Goal: Transaction & Acquisition: Purchase product/service

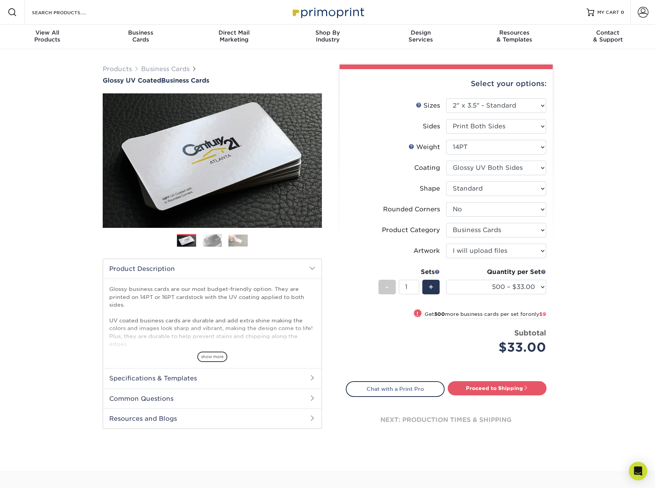
select select "2.00x3.50"
select select "0"
select select "3b5148f1-0588-4f88-a218-97bcfdce65c1"
select select "upload"
select select "500 – $33.00"
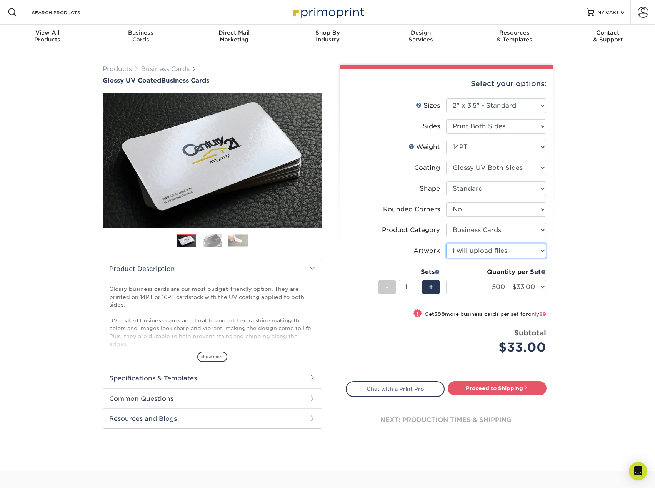
click at [541, 252] on select "Please Select I will upload files I need a design - $100" at bounding box center [496, 251] width 100 height 15
click at [473, 398] on div "next: production times & shipping" at bounding box center [446, 420] width 201 height 46
click at [474, 391] on link "Proceed to Shipping" at bounding box center [497, 388] width 99 height 14
type input "Set 1"
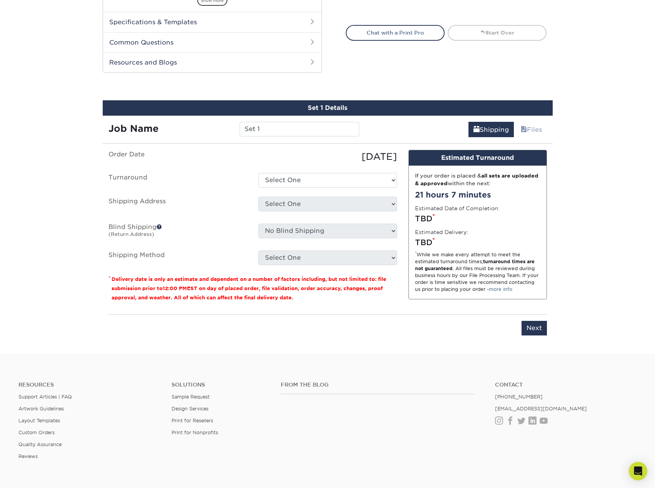
scroll to position [403, 0]
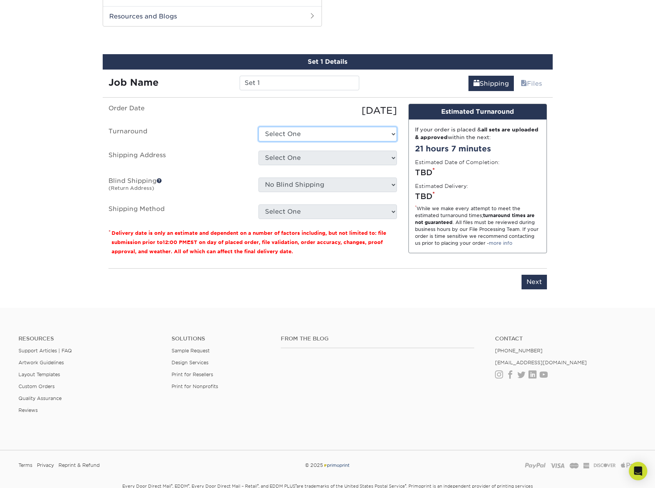
click at [392, 136] on select "Select One 2-4 Business Days 2 Day Next Business Day" at bounding box center [327, 134] width 138 height 15
click at [398, 156] on div "Select One + Add New Address - Login" at bounding box center [328, 160] width 150 height 18
click at [392, 140] on select "Select One 2-4 Business Days 2 Day Next Business Day" at bounding box center [327, 134] width 138 height 15
select select "6db88a8b-a1b5-4c84-ae3a-397c81c34396"
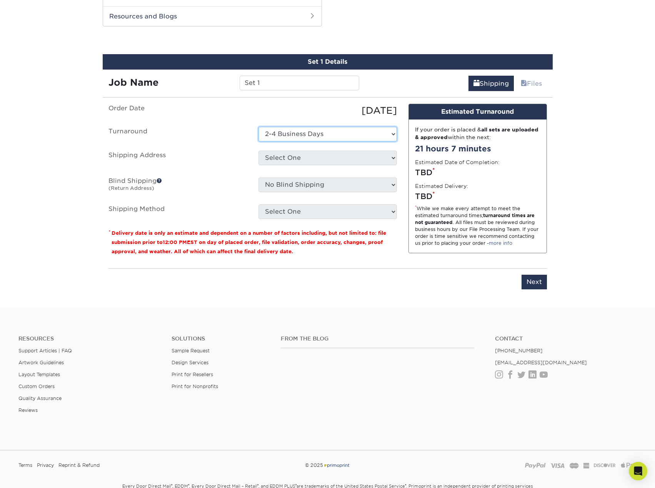
click at [258, 127] on select "Select One 2-4 Business Days 2 Day Next Business Day" at bounding box center [327, 134] width 138 height 15
click at [316, 158] on select "Select One + Add New Address - Login" at bounding box center [327, 158] width 138 height 15
select select "newaddress"
click at [258, 151] on select "Select One + Add New Address - Login" at bounding box center [327, 158] width 138 height 15
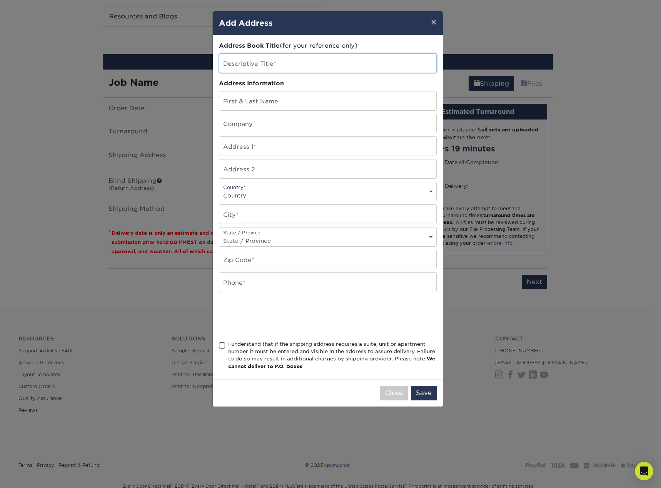
click at [259, 62] on input "text" at bounding box center [327, 63] width 217 height 19
type input "[PERSON_NAME]"
type input "[STREET_ADDRESS][US_STATE][PERSON_NAME]"
select select "US"
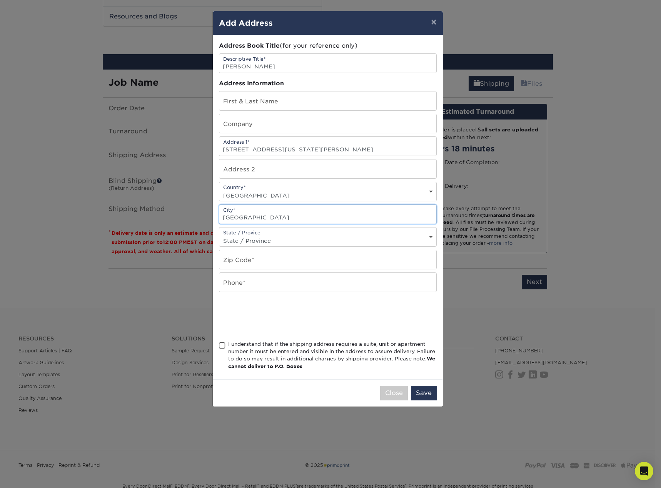
type input "[GEOGRAPHIC_DATA][PERSON_NAME]"
type input "[PERSON_NAME]"
select select "FL"
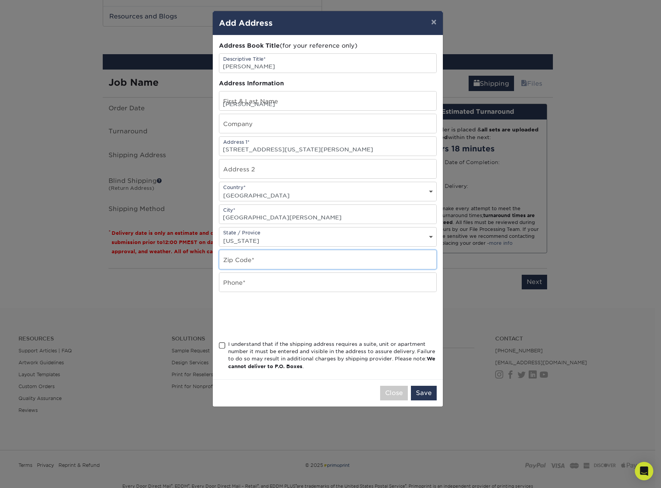
type input "32548"
type input "8504282777"
click at [222, 347] on span at bounding box center [222, 345] width 7 height 7
click at [0, 0] on input "I understand that if the shipping address requires a suite, unit or apartment n…" at bounding box center [0, 0] width 0 height 0
click at [431, 395] on button "Save" at bounding box center [424, 393] width 26 height 15
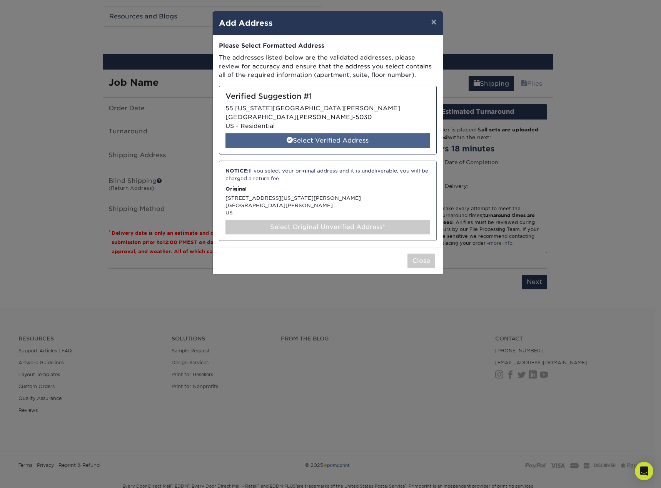
click at [314, 141] on div "Select Verified Address" at bounding box center [327, 140] width 205 height 15
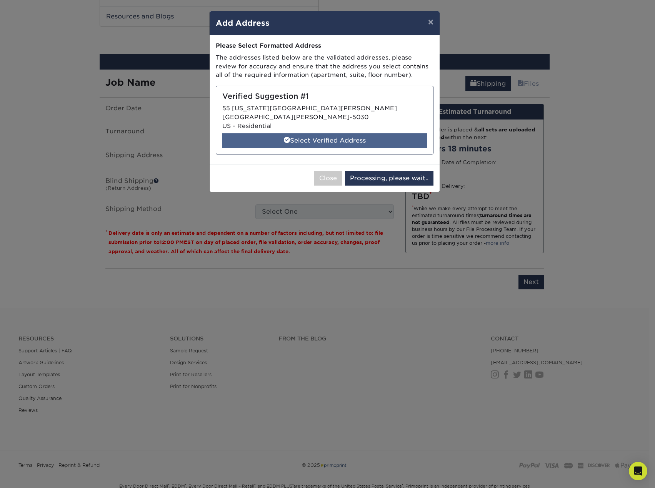
select select "286843"
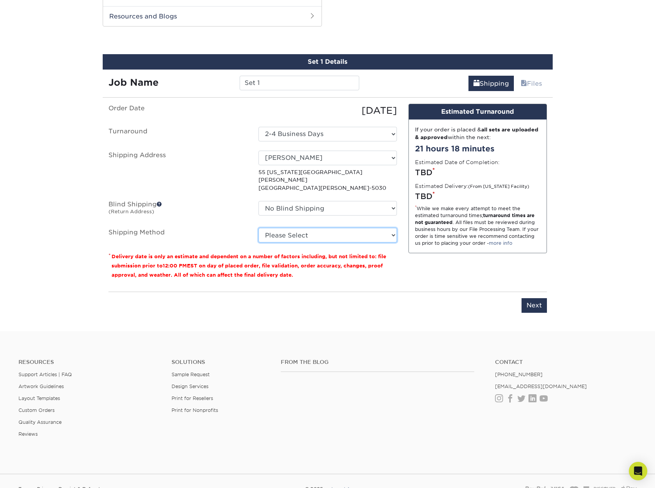
click at [288, 228] on select "Please Select Ground Shipping (+$8.96) 3 Day Shipping Service (+$20.06) 2 Day A…" at bounding box center [327, 235] width 138 height 15
click at [258, 228] on select "Please Select Ground Shipping (+$8.96) 3 Day Shipping Service (+$20.06) 2 Day A…" at bounding box center [327, 235] width 138 height 15
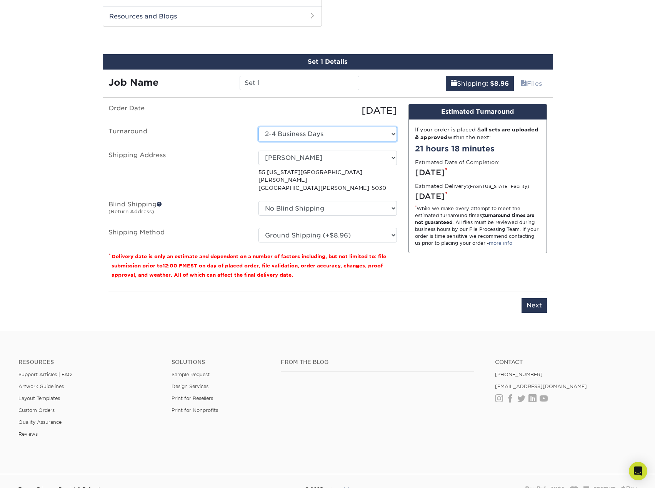
click at [394, 132] on select "Select One 2-4 Business Days 2 Day Next Business Day" at bounding box center [327, 134] width 138 height 15
click at [385, 232] on select "Please Select Ground Shipping (+$8.96) 3 Day Shipping Service (+$20.06) 2 Day A…" at bounding box center [327, 235] width 138 height 15
click at [258, 228] on select "Please Select Ground Shipping (+$8.96) 3 Day Shipping Service (+$20.06) 2 Day A…" at bounding box center [327, 235] width 138 height 15
click at [394, 230] on select "Please Select Ground Shipping (+$8.96) 3 Day Shipping Service (+$20.06) 2 Day A…" at bounding box center [327, 235] width 138 height 15
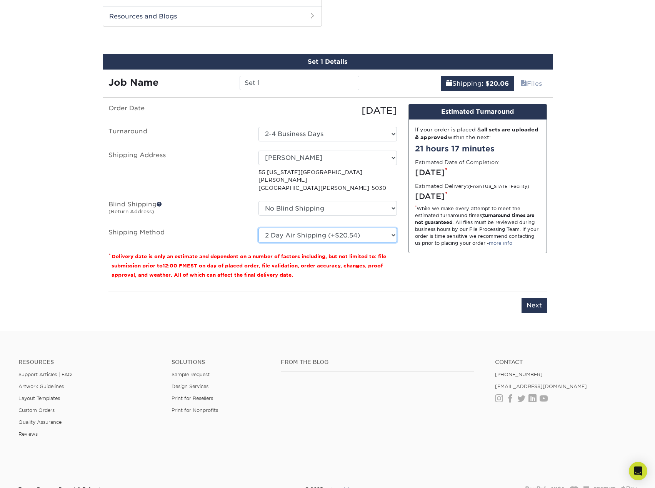
click at [258, 228] on select "Please Select Ground Shipping (+$8.96) 3 Day Shipping Service (+$20.06) 2 Day A…" at bounding box center [327, 235] width 138 height 15
click at [386, 228] on select "Please Select Ground Shipping (+$8.96) 3 Day Shipping Service (+$20.06) 2 Day A…" at bounding box center [327, 235] width 138 height 15
click at [258, 228] on select "Please Select Ground Shipping (+$8.96) 3 Day Shipping Service (+$20.06) 2 Day A…" at bounding box center [327, 235] width 138 height 15
click at [395, 228] on select "Please Select Ground Shipping (+$8.96) 3 Day Shipping Service (+$20.06) 2 Day A…" at bounding box center [327, 235] width 138 height 15
select select "03"
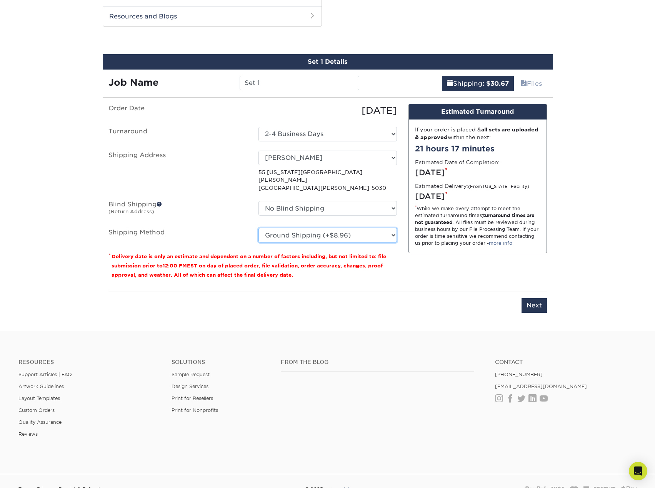
click at [258, 228] on select "Please Select Ground Shipping (+$8.96) 3 Day Shipping Service (+$20.06) 2 Day A…" at bounding box center [327, 235] width 138 height 15
click at [270, 88] on input "Set 1" at bounding box center [300, 83] width 120 height 15
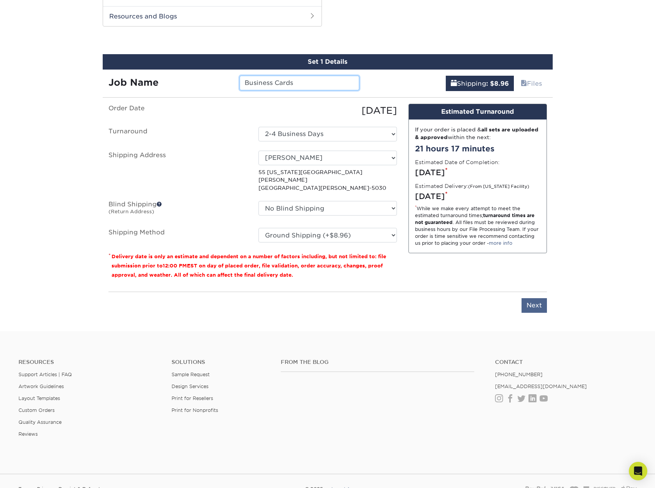
type input "Business Cards"
click at [540, 299] on input "Next" at bounding box center [533, 305] width 25 height 15
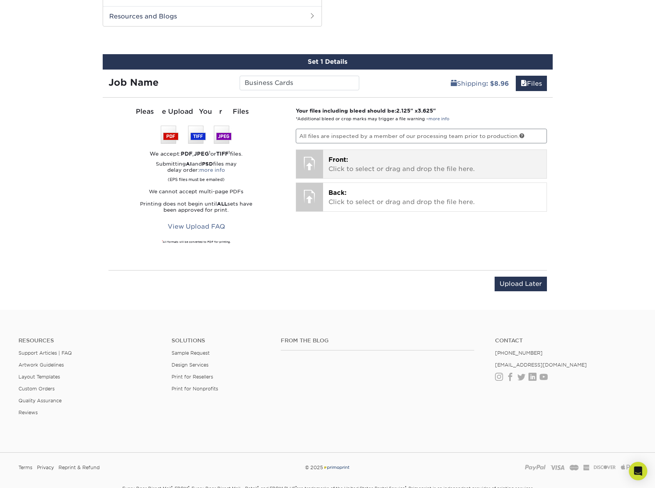
click at [383, 163] on p "Front: Click to select or drag and drop the file here." at bounding box center [434, 164] width 213 height 18
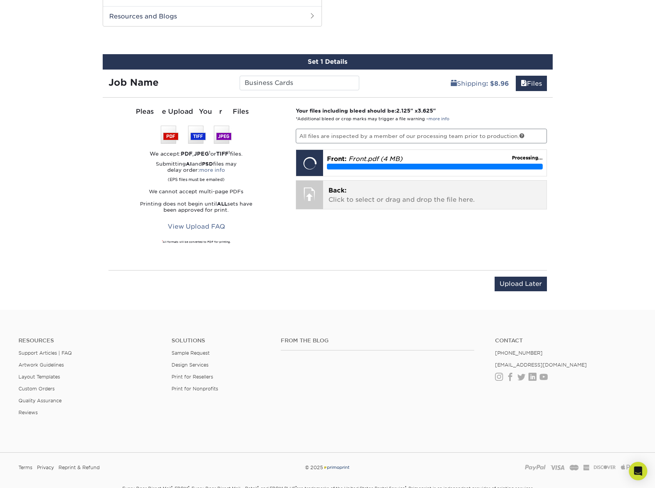
click at [400, 193] on p "Back: Click to select or drag and drop the file here." at bounding box center [434, 195] width 213 height 18
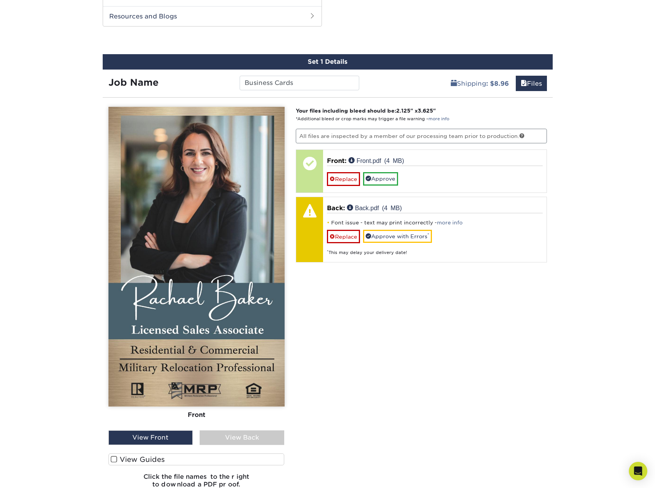
click at [261, 443] on div "View Back" at bounding box center [242, 438] width 85 height 15
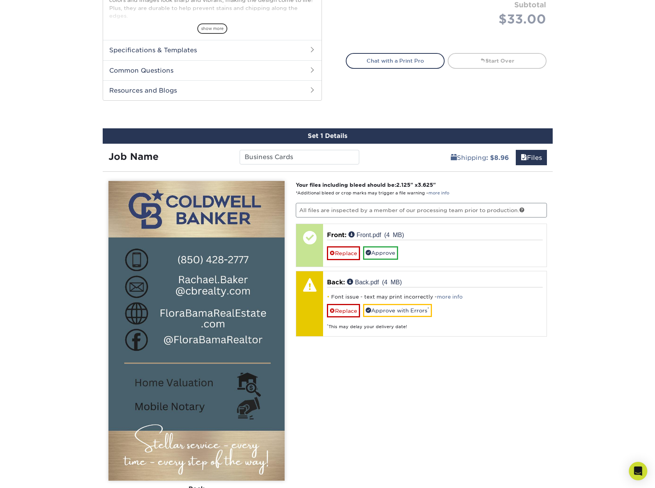
scroll to position [326, 0]
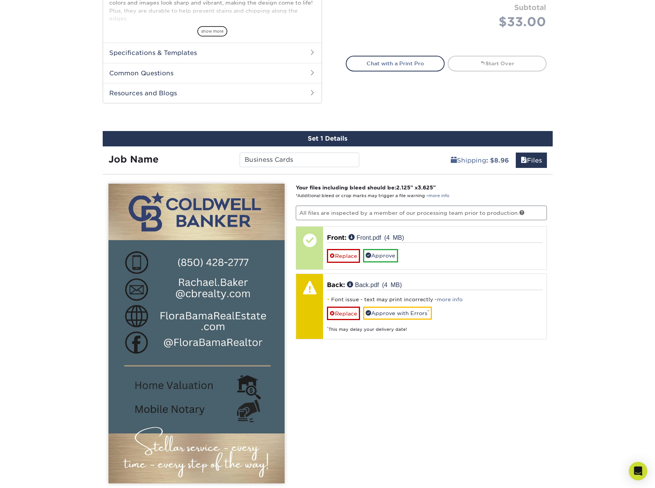
click at [440, 300] on link "more info" at bounding box center [450, 300] width 26 height 6
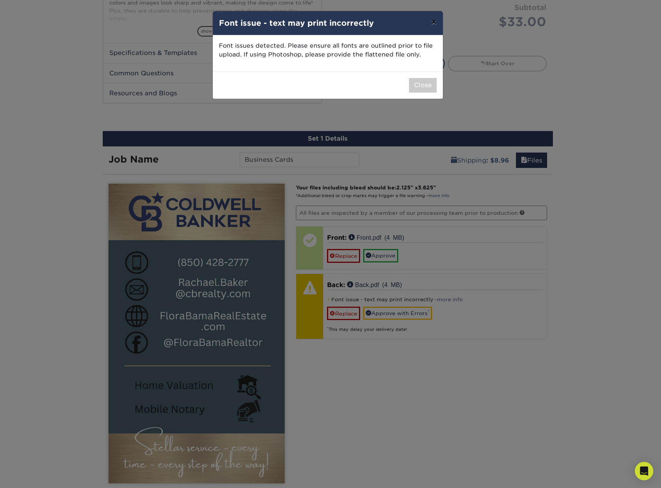
drag, startPoint x: 440, startPoint y: 300, endPoint x: 435, endPoint y: 22, distance: 278.9
click at [435, 22] on button "×" at bounding box center [434, 22] width 18 height 22
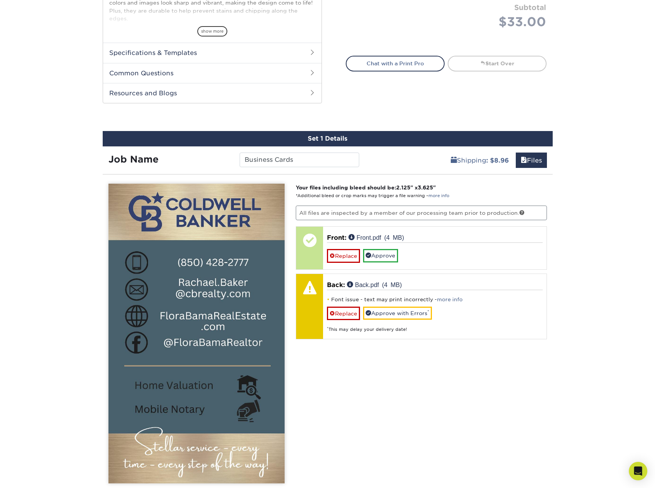
click at [367, 369] on div "Your files including bleed should be: 2.125 " x 3.625 " *Additional bleed or cr…" at bounding box center [421, 378] width 263 height 388
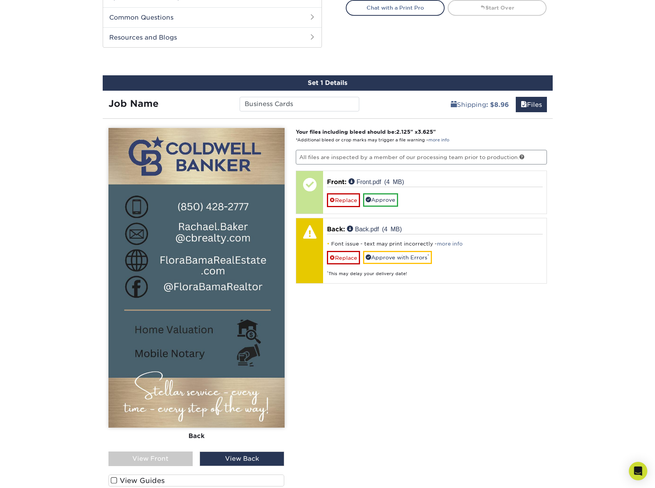
scroll to position [403, 0]
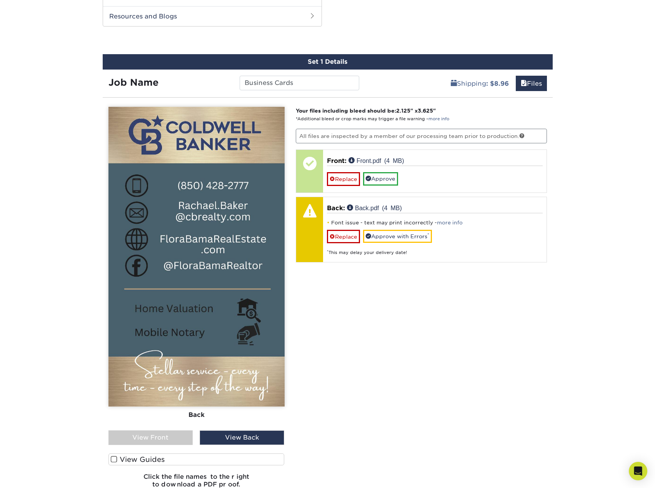
click at [176, 436] on div "View Front" at bounding box center [150, 438] width 85 height 15
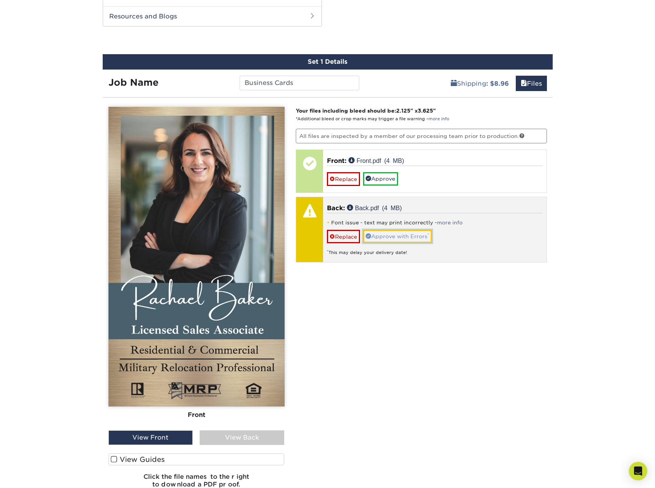
click at [388, 240] on link "Approve with Errors *" at bounding box center [397, 236] width 69 height 13
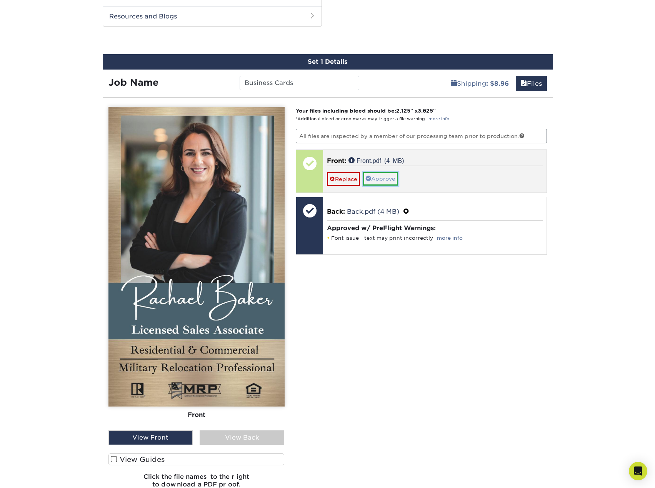
click at [387, 185] on link "Approve" at bounding box center [380, 178] width 35 height 13
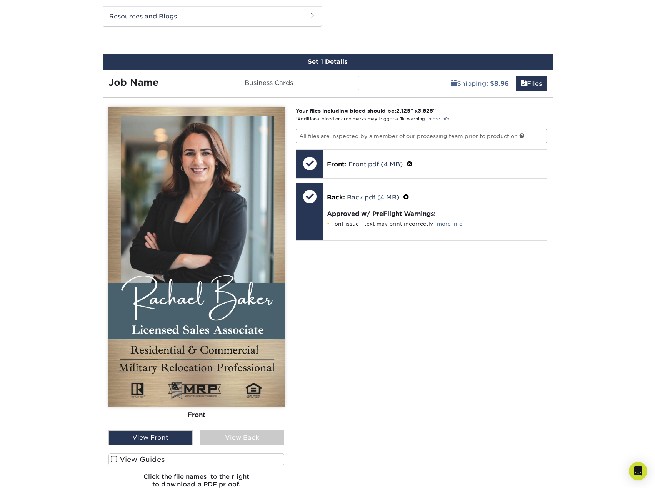
click at [233, 440] on div "View Back" at bounding box center [242, 438] width 85 height 15
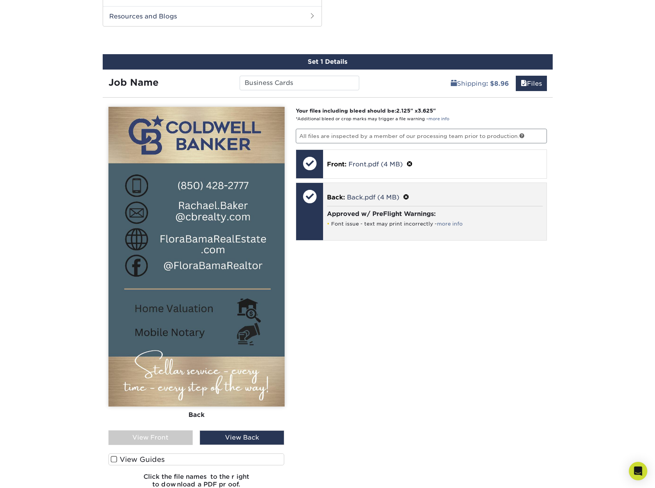
click at [404, 196] on span at bounding box center [406, 197] width 6 height 7
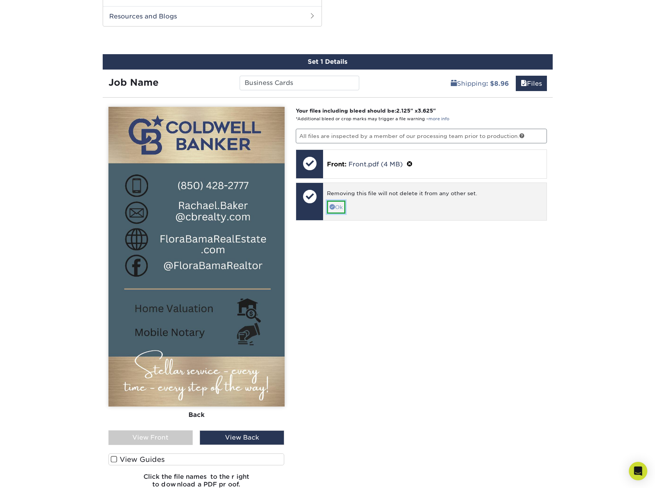
click at [338, 210] on link "Ok" at bounding box center [336, 207] width 18 height 13
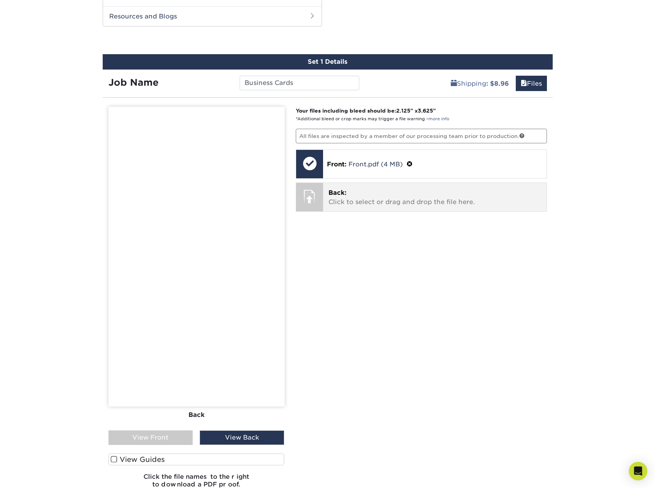
click at [385, 200] on p "Back: Click to select or drag and drop the file here." at bounding box center [434, 197] width 213 height 18
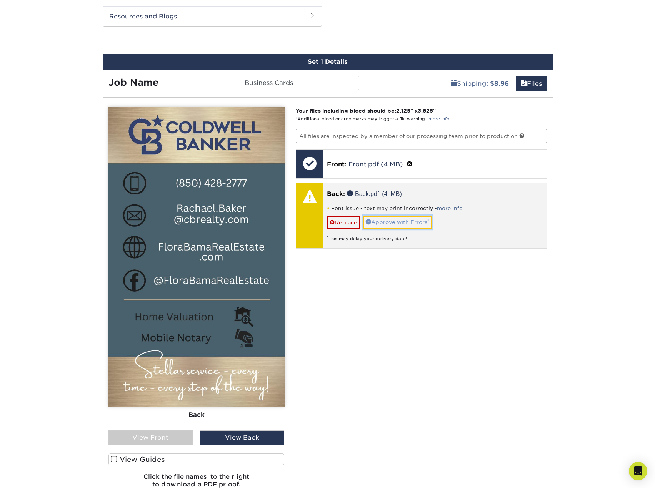
click at [395, 223] on link "Approve with Errors *" at bounding box center [397, 222] width 69 height 13
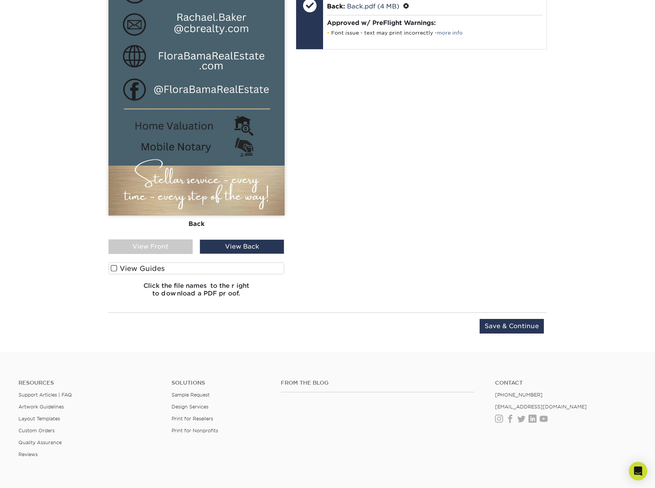
scroll to position [595, 0]
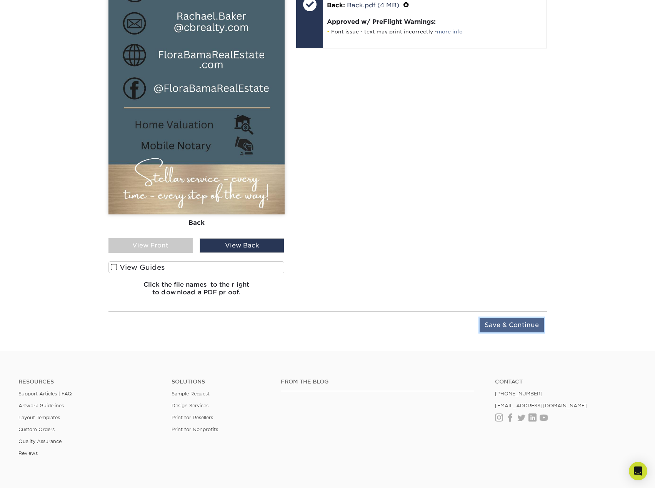
click at [490, 328] on input "Save & Continue" at bounding box center [512, 325] width 64 height 15
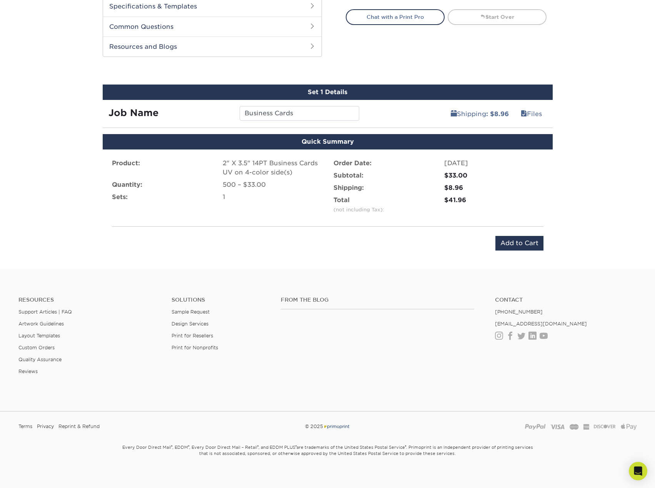
scroll to position [378, 0]
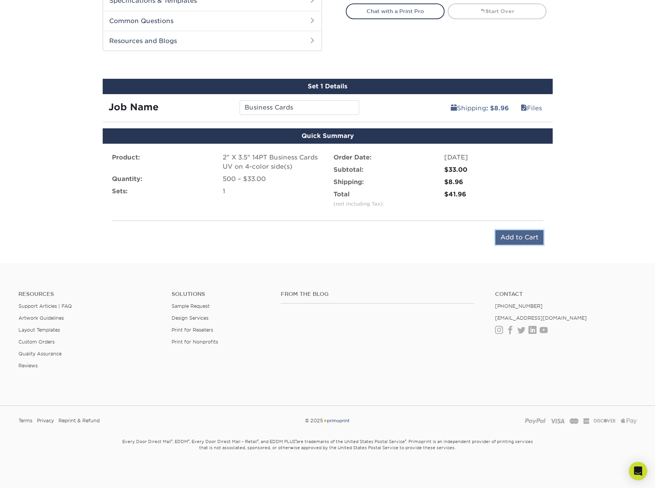
click at [514, 237] on input "Add to Cart" at bounding box center [519, 237] width 48 height 15
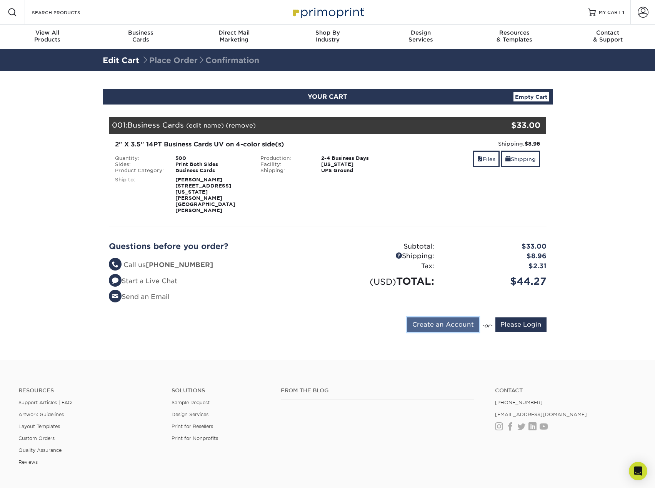
click at [450, 318] on input "Create an Account" at bounding box center [443, 325] width 72 height 15
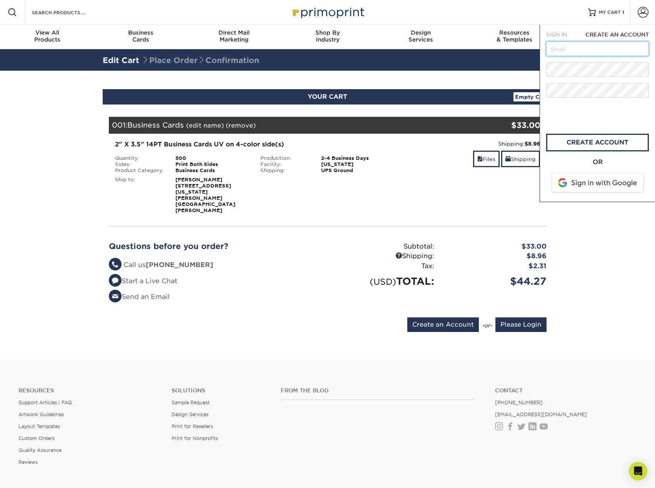
click at [567, 43] on input "text" at bounding box center [597, 49] width 103 height 15
type input "rachaelbakerre@gmail.com"
click at [571, 140] on link "create account" at bounding box center [597, 143] width 103 height 18
click at [622, 243] on section "YOUR CART Empty Cart Your Cart is Empty Account Login Create Account Contact Us…" at bounding box center [327, 215] width 655 height 289
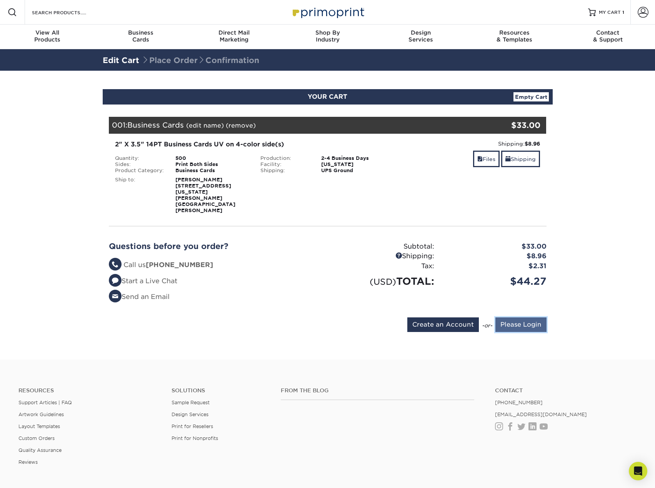
click at [514, 318] on input "Please Login" at bounding box center [520, 325] width 51 height 15
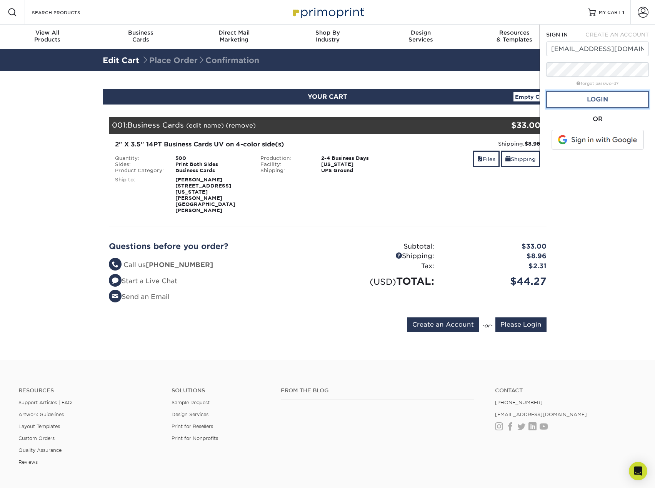
click at [581, 101] on link "Login" at bounding box center [597, 100] width 103 height 18
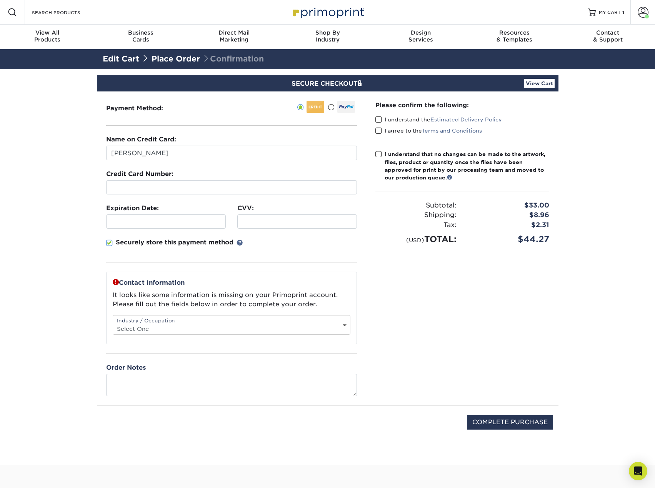
click at [184, 192] on div at bounding box center [231, 187] width 251 height 14
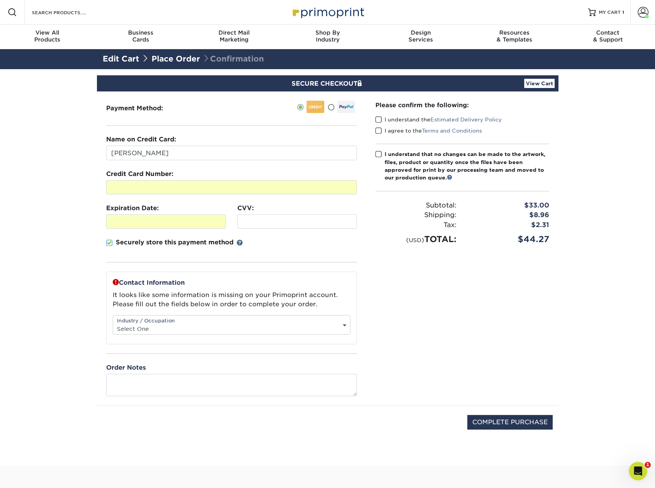
click at [380, 117] on span at bounding box center [378, 119] width 7 height 7
click at [0, 0] on input "I understand the Estimated Delivery Policy" at bounding box center [0, 0] width 0 height 0
click at [380, 130] on span at bounding box center [378, 130] width 7 height 7
click at [0, 0] on input "I agree to the Terms and Conditions" at bounding box center [0, 0] width 0 height 0
click at [380, 156] on span at bounding box center [378, 154] width 7 height 7
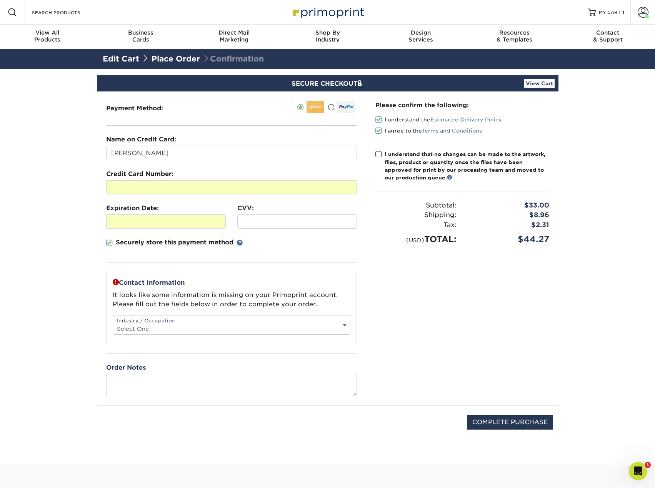
click at [0, 0] on input "I understand that no changes can be made to the artwork, files, product or quan…" at bounding box center [0, 0] width 0 height 0
click at [342, 324] on select "Select One Administrative Executive Human Resources Construction Education Ente…" at bounding box center [231, 328] width 237 height 11
select select "24"
click at [113, 323] on select "Select One Administrative Executive Human Resources Construction Education Ente…" at bounding box center [231, 328] width 237 height 11
click at [526, 423] on input "COMPLETE PURCHASE" at bounding box center [509, 422] width 85 height 15
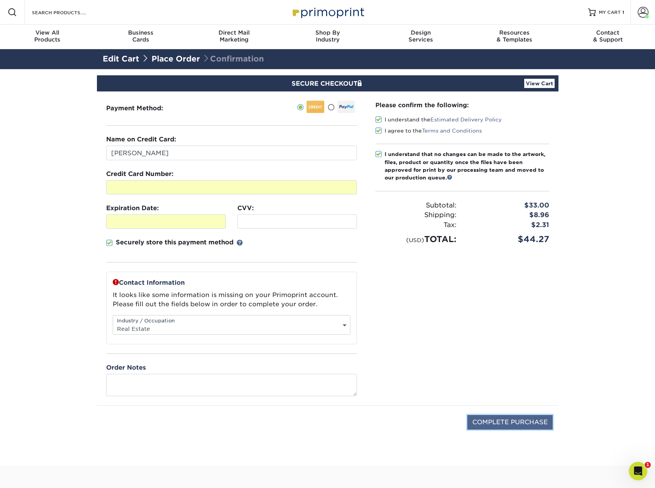
type input "PROCESSING, PLEASE WAIT..."
